Goal: Information Seeking & Learning: Learn about a topic

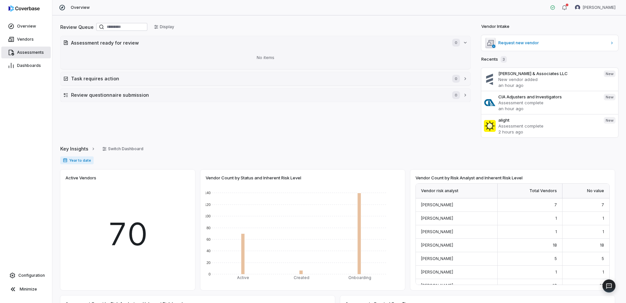
click at [36, 48] on link "Assessments" at bounding box center [25, 53] width 49 height 12
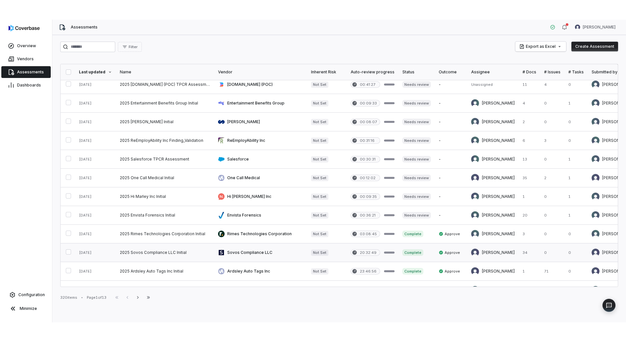
scroll to position [98, 0]
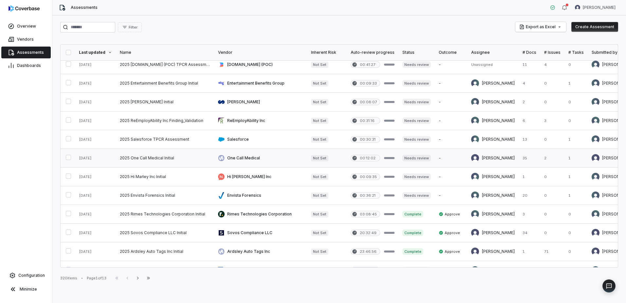
click at [133, 156] on link at bounding box center [165, 158] width 98 height 18
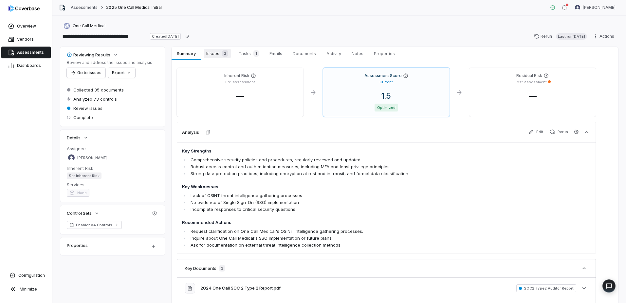
click at [208, 57] on span "Issues 2" at bounding box center [217, 53] width 27 height 9
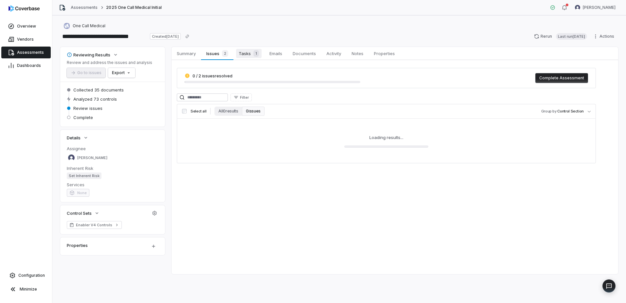
click at [243, 58] on link "Tasks 1 Tasks 1" at bounding box center [249, 53] width 31 height 13
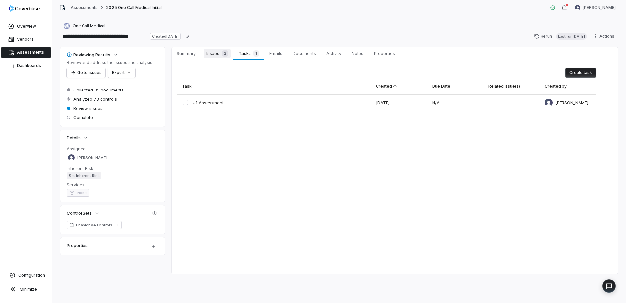
click at [219, 58] on span "Issues 2" at bounding box center [217, 53] width 27 height 9
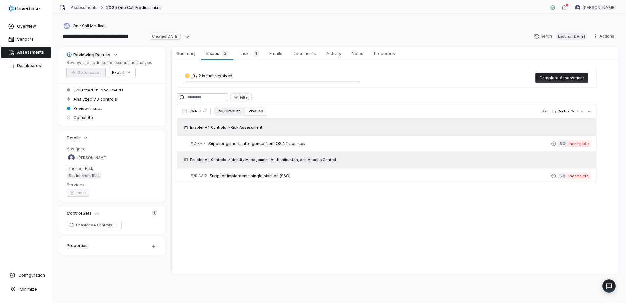
click at [223, 111] on button "All 73 results" at bounding box center [230, 110] width 30 height 9
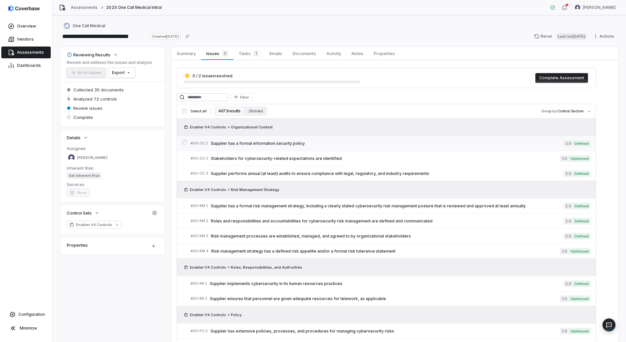
click at [285, 143] on span "Supplier has a formal information security policy" at bounding box center [387, 143] width 353 height 5
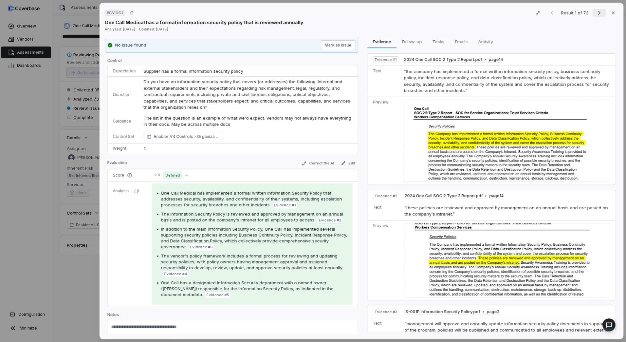
click at [597, 12] on icon "Next result" at bounding box center [599, 13] width 8 height 8
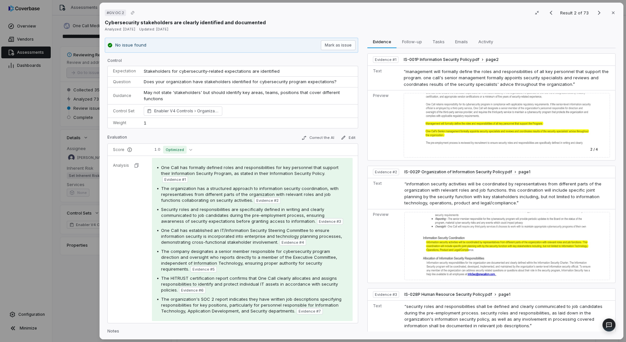
click at [618, 123] on div "# GV.OC.2 Result 2 of 73 Close Cybersecurity stakeholders are clearly identifie…" at bounding box center [362, 171] width 524 height 337
drag, startPoint x: 615, startPoint y: 122, endPoint x: 609, endPoint y: 86, distance: 35.9
click at [609, 86] on div "# GV.OC.2 Result 2 of 73 Close Cybersecurity stakeholders are clearly identifie…" at bounding box center [362, 171] width 524 height 337
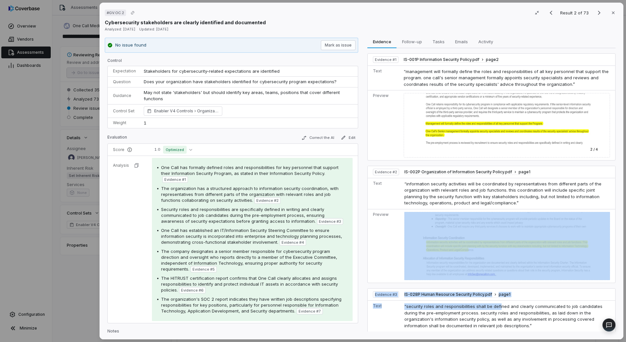
drag, startPoint x: 498, startPoint y: 304, endPoint x: 481, endPoint y: 243, distance: 63.2
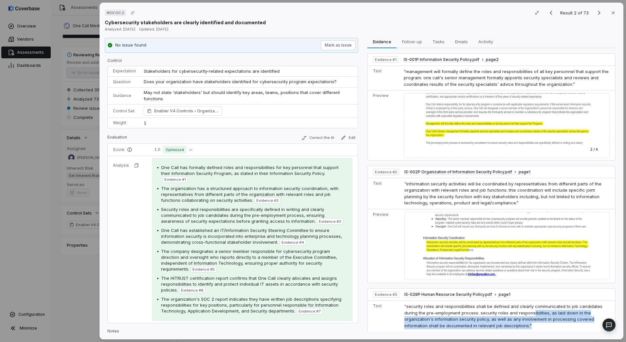
drag, startPoint x: 533, startPoint y: 322, endPoint x: 530, endPoint y: 311, distance: 11.6
click at [530, 302] on td "“security roles and responsibilities shall be defined and clearly communicated …" at bounding box center [509, 316] width 214 height 31
click at [610, 16] on button "Close" at bounding box center [614, 13] width 14 height 14
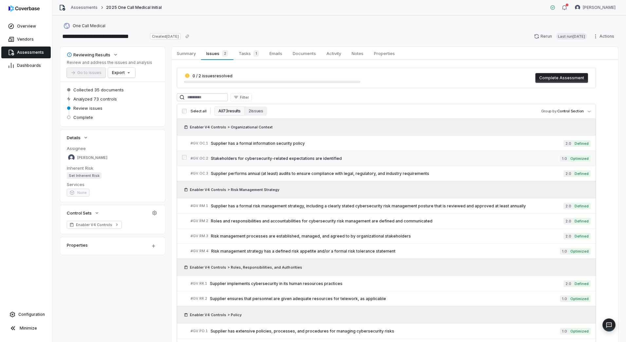
click at [304, 161] on div "# GV.OC.2 Stakeholders for cybersecurity-related expectations are identified" at bounding box center [375, 158] width 369 height 7
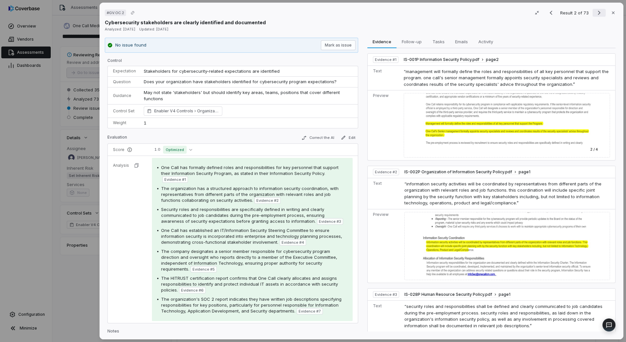
click at [595, 12] on icon "Next result" at bounding box center [599, 13] width 8 height 8
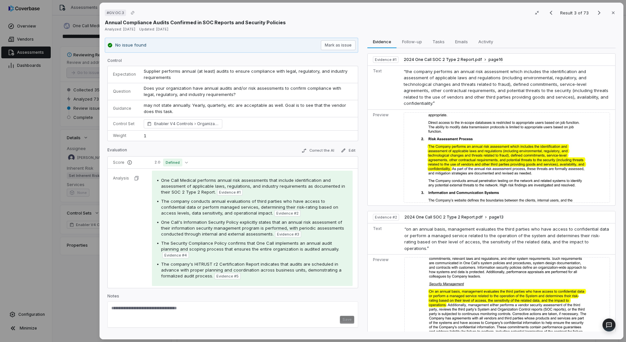
drag, startPoint x: 623, startPoint y: 336, endPoint x: 365, endPoint y: 271, distance: 266.8
click at [365, 271] on div "Evidence Evidence Follow-up Follow-up Tasks Tasks Emails Emails Activity Activi…" at bounding box center [491, 186] width 253 height 297
drag, startPoint x: 537, startPoint y: 13, endPoint x: 508, endPoint y: 19, distance: 29.1
click at [508, 19] on div "# GV.OC.3 Result 3 of 73 Close Annual Compliance Audits Confirmed in SOC Report…" at bounding box center [362, 17] width 514 height 18
click at [534, 12] on icon "button" at bounding box center [536, 12] width 5 height 5
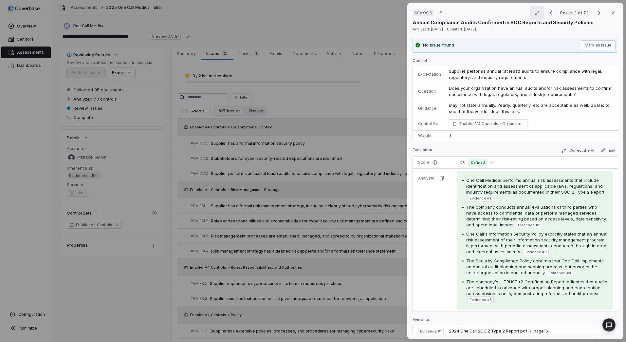
click at [534, 12] on icon "button" at bounding box center [536, 12] width 5 height 5
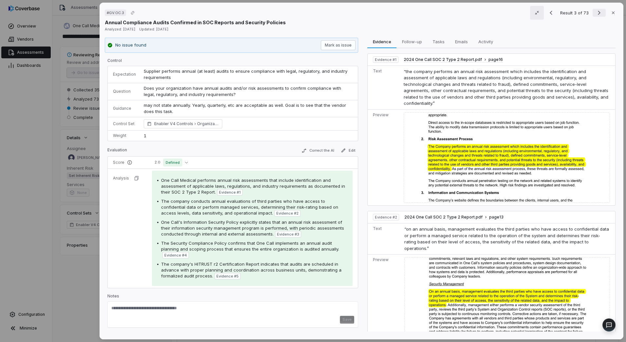
click at [595, 12] on icon "Next result" at bounding box center [599, 13] width 8 height 8
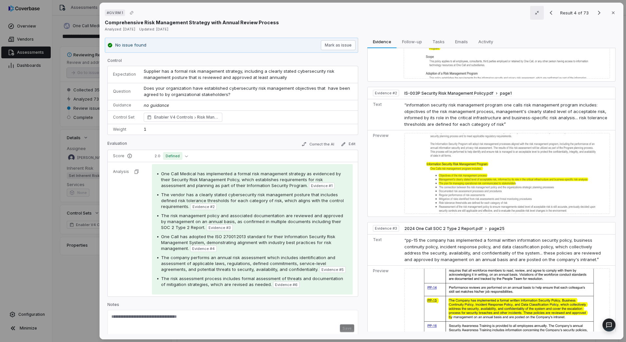
scroll to position [98, 0]
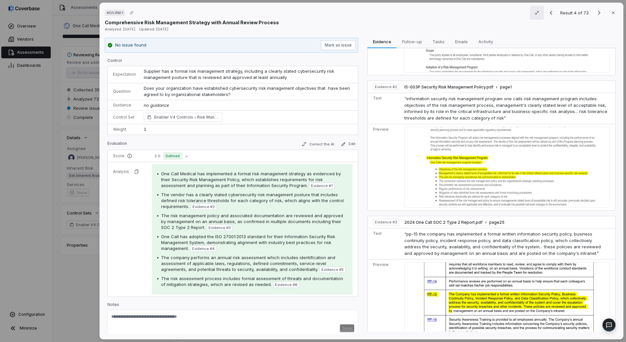
click at [58, 208] on div "# GV.RM.1 Result 4 of 73 Close Comprehensive Risk Management Strategy with Annu…" at bounding box center [313, 171] width 626 height 342
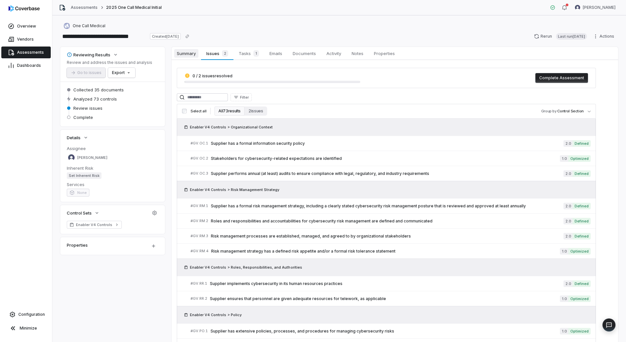
click at [193, 56] on span "Summary" at bounding box center [186, 53] width 24 height 9
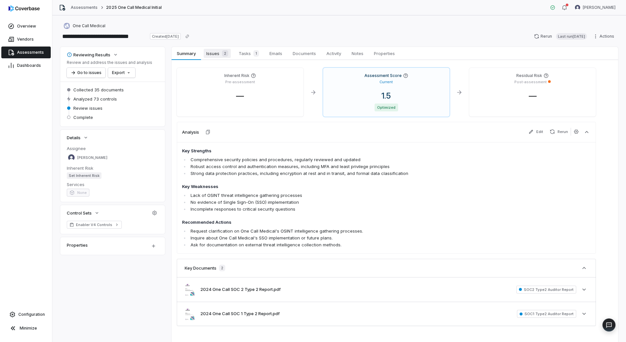
click at [216, 54] on span "Issues 2" at bounding box center [217, 53] width 27 height 9
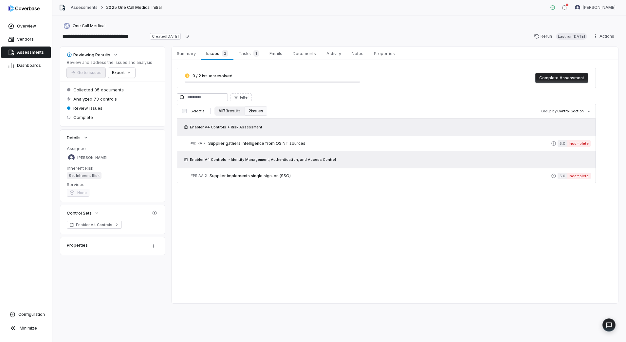
click at [225, 110] on button "All 73 results" at bounding box center [230, 110] width 30 height 9
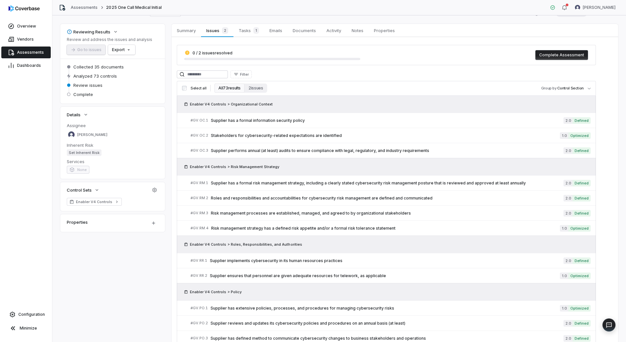
scroll to position [33, 0]
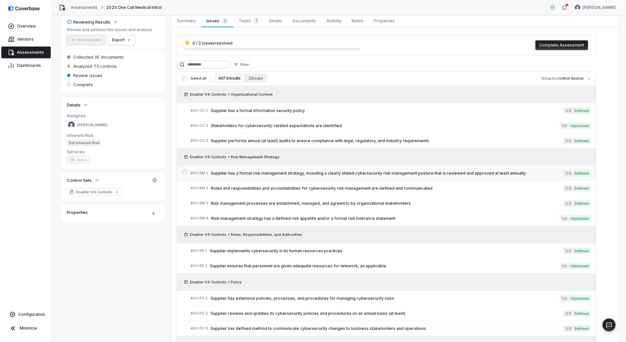
click at [350, 171] on span "Supplier has a formal risk management strategy, including a clearly stated cybe…" at bounding box center [387, 173] width 353 height 5
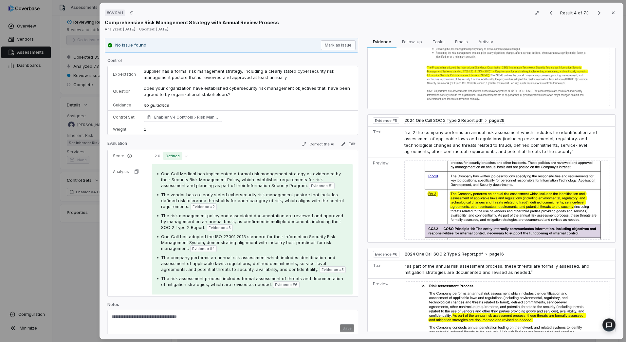
scroll to position [480, 0]
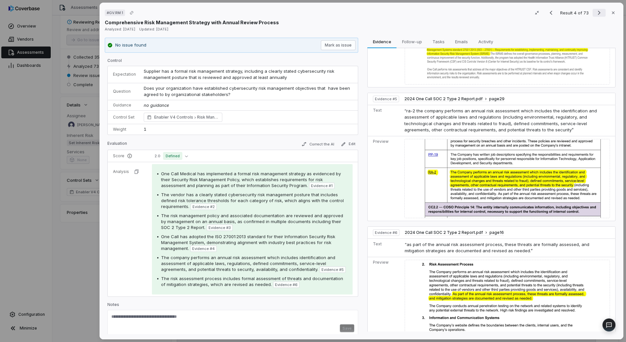
click at [595, 11] on icon "Next result" at bounding box center [599, 13] width 8 height 8
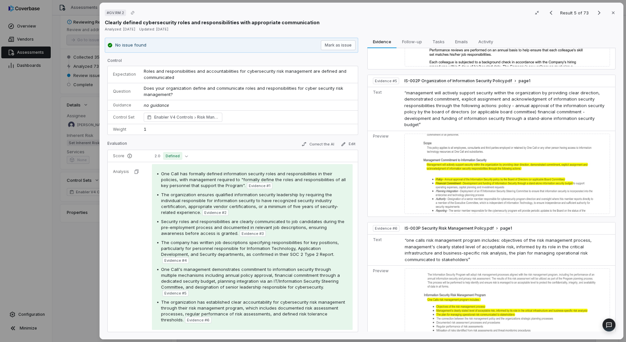
scroll to position [466, 0]
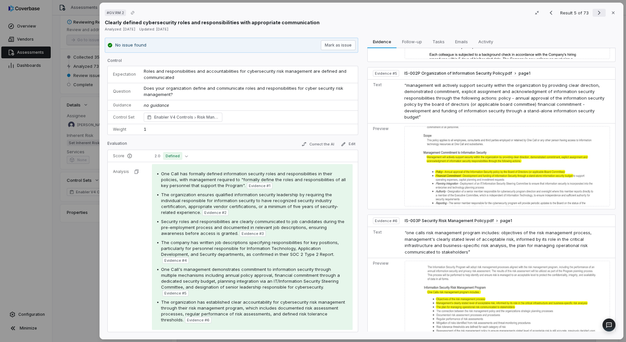
click at [595, 11] on icon "Next result" at bounding box center [599, 13] width 8 height 8
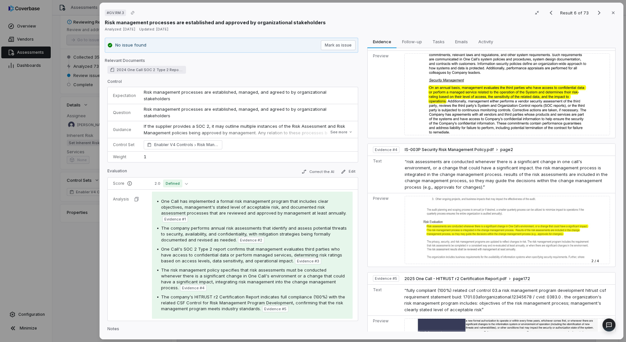
scroll to position [355, 0]
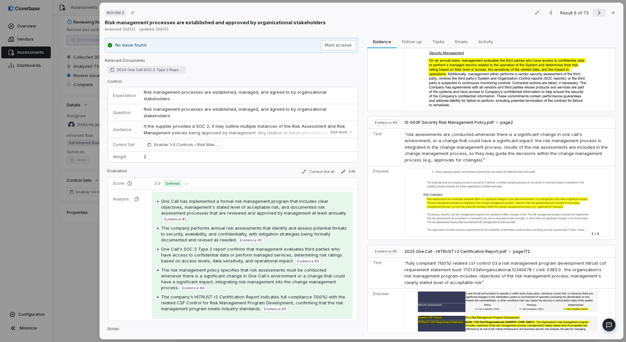
click at [595, 13] on icon "Next result" at bounding box center [599, 13] width 8 height 8
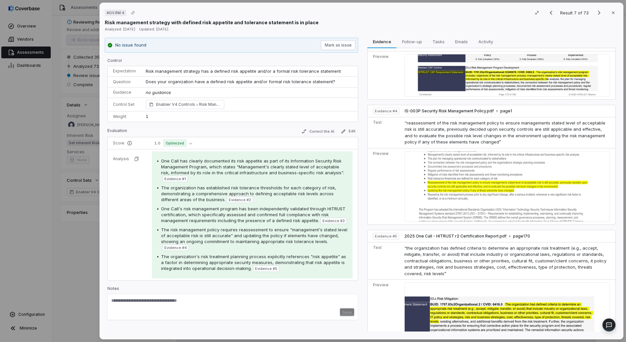
scroll to position [324, 0]
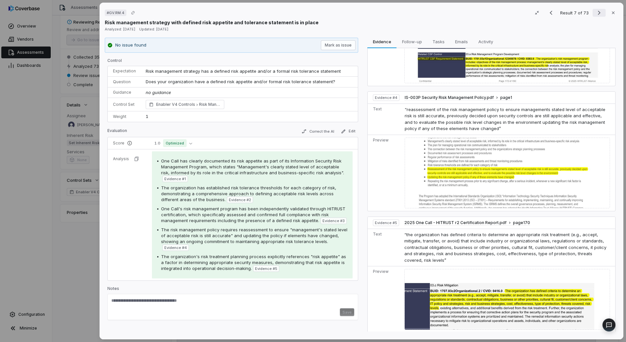
click at [595, 12] on icon "Next result" at bounding box center [599, 13] width 8 height 8
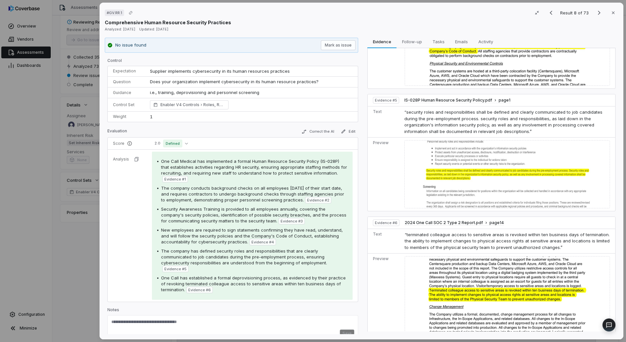
scroll to position [9, 0]
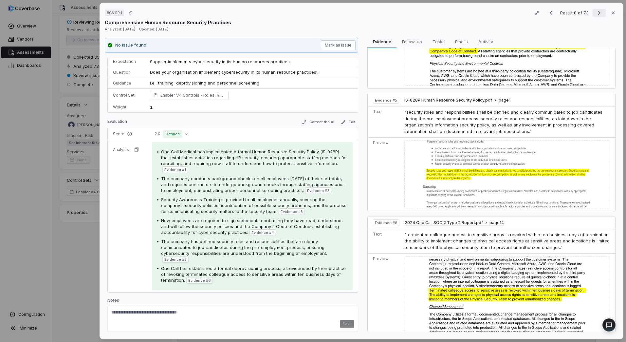
click at [596, 15] on icon "Next result" at bounding box center [599, 13] width 8 height 8
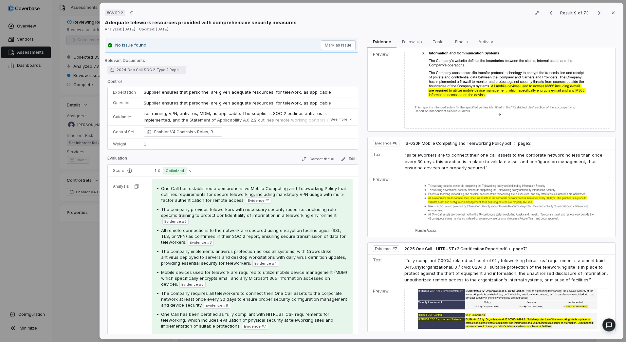
scroll to position [509, 0]
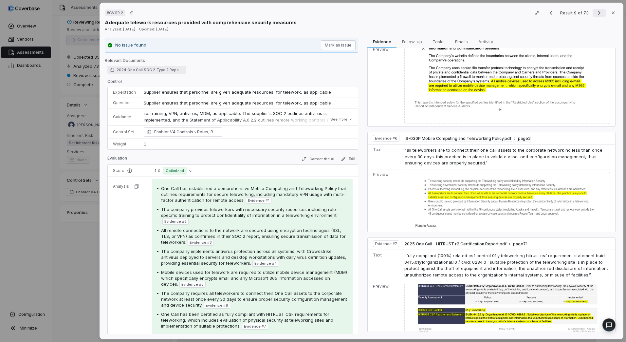
click at [595, 12] on icon "Next result" at bounding box center [599, 13] width 8 height 8
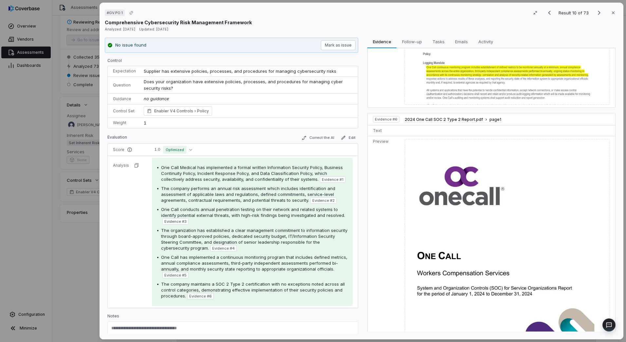
scroll to position [627, 0]
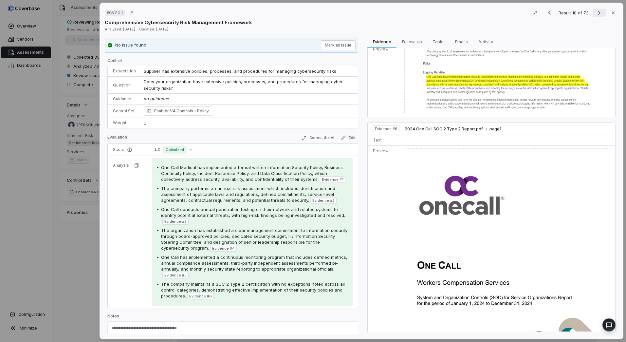
click at [595, 16] on icon "Next result" at bounding box center [599, 13] width 8 height 8
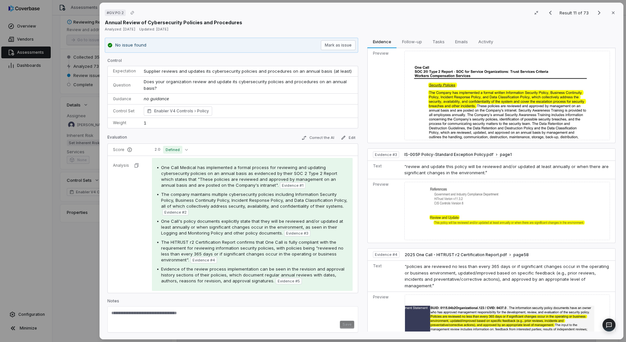
scroll to position [132, 0]
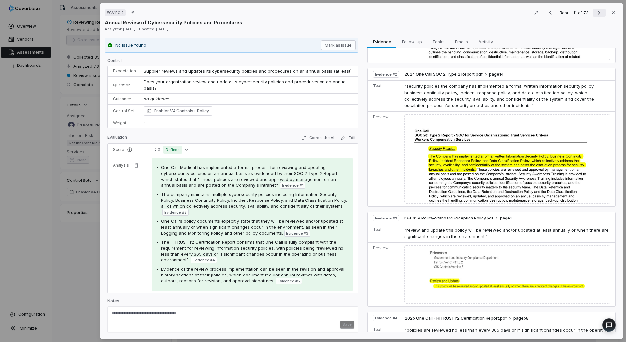
click at [598, 13] on icon "Next result" at bounding box center [599, 13] width 3 height 4
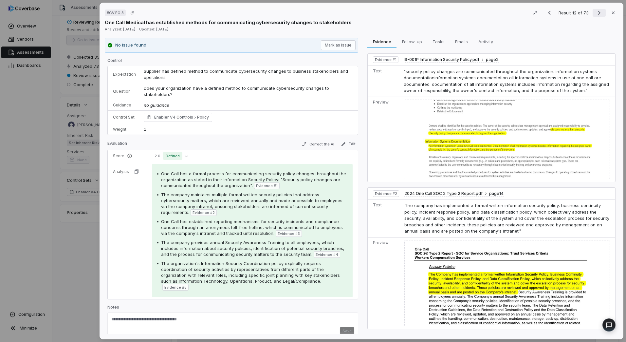
click at [593, 14] on button "Next result" at bounding box center [599, 13] width 13 height 8
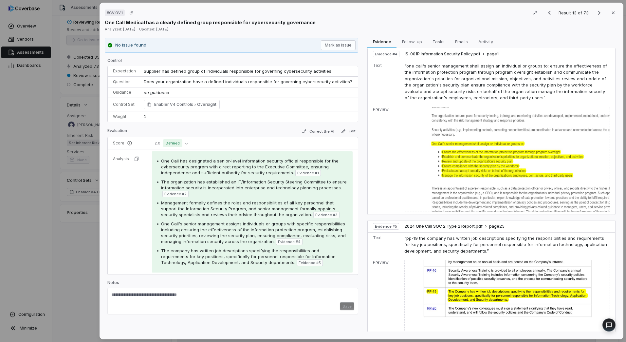
scroll to position [387, 0]
click at [595, 13] on icon "Next result" at bounding box center [599, 13] width 8 height 8
